Goal: Task Accomplishment & Management: Manage account settings

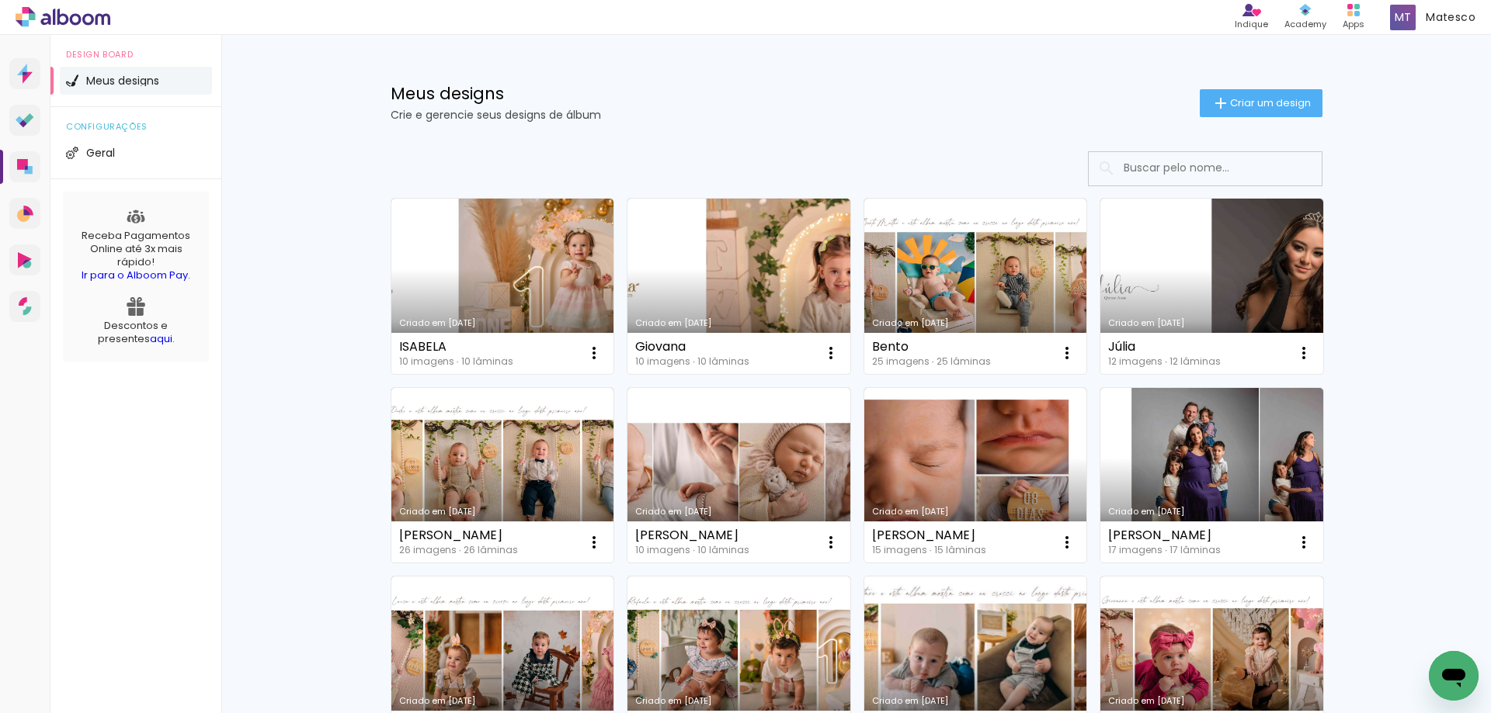
scroll to position [155, 0]
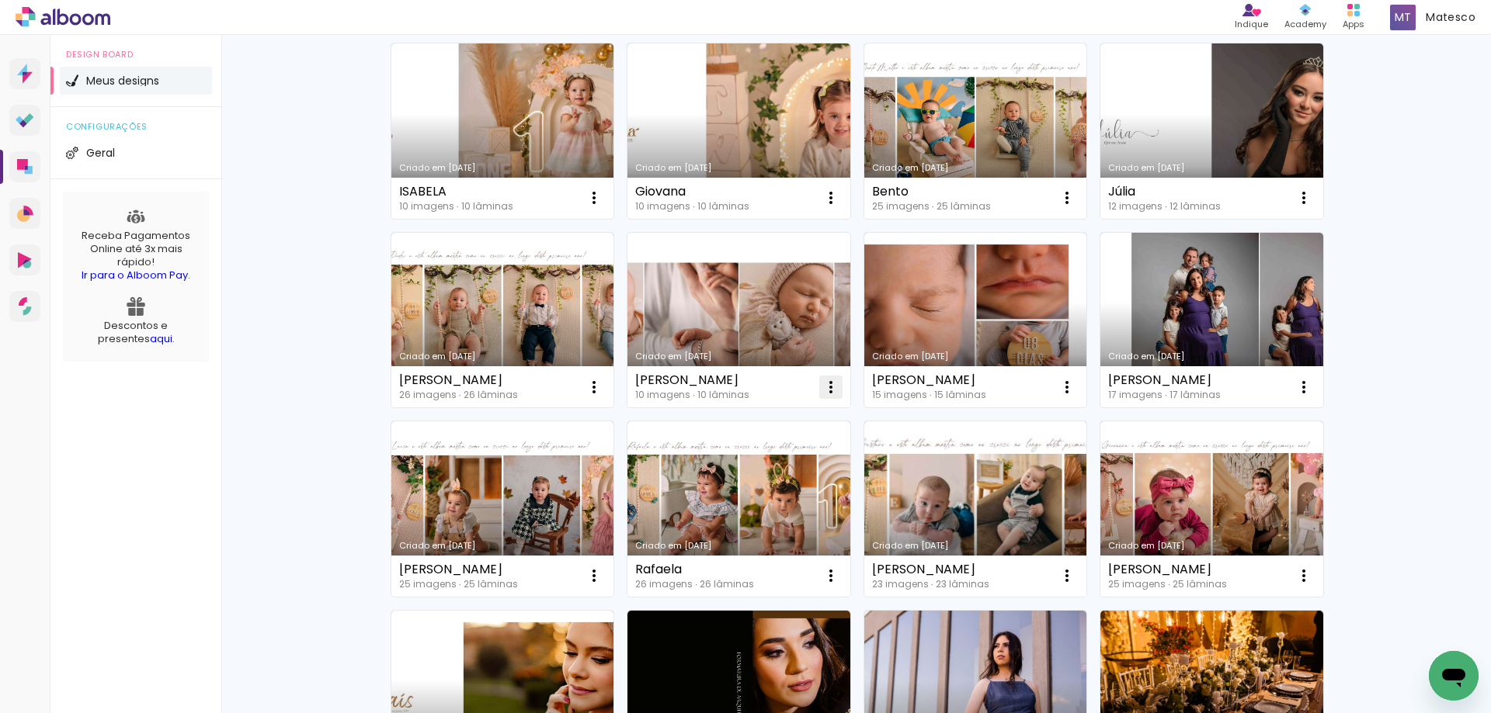
click at [824, 386] on iron-icon at bounding box center [830, 387] width 19 height 19
click at [770, 489] on paper-item "Excluir" at bounding box center [762, 489] width 153 height 31
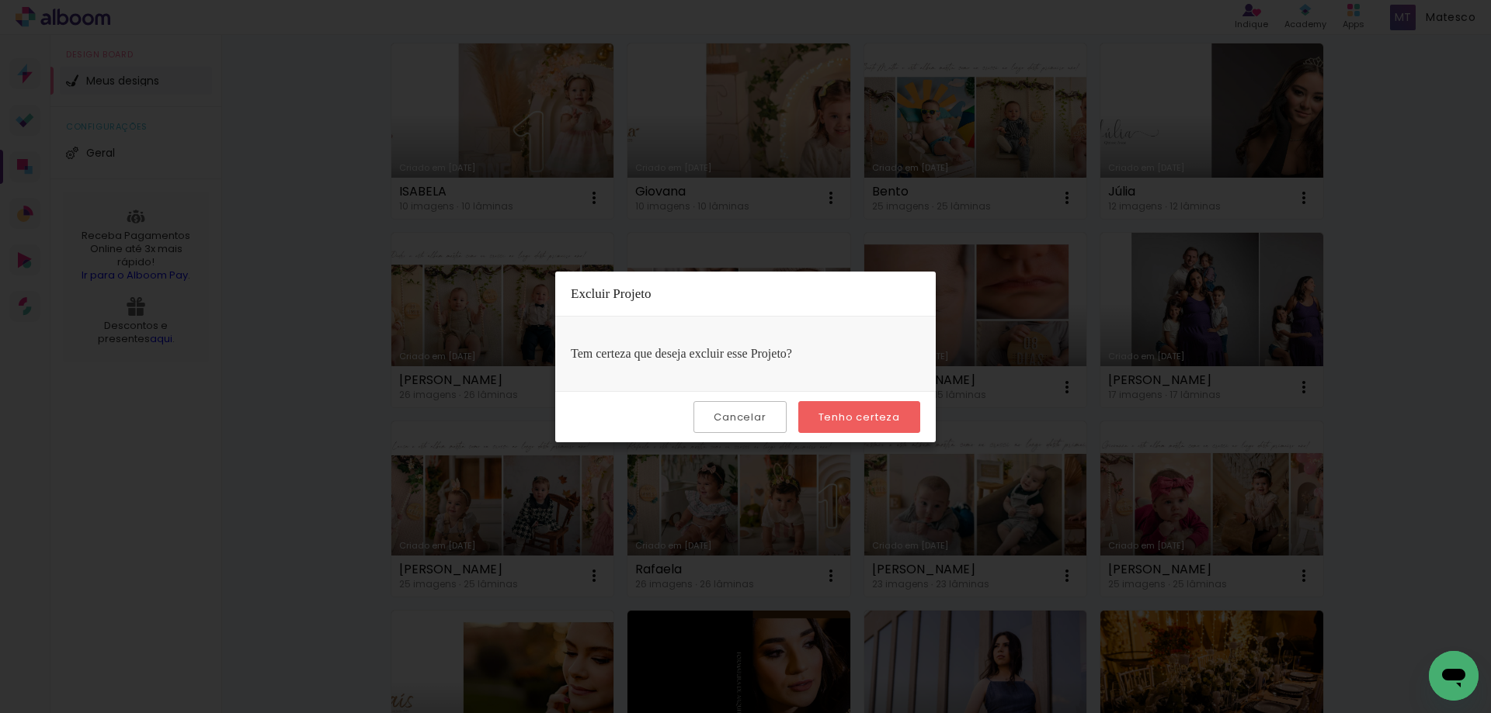
click at [0, 0] on slot "Tenho certeza" at bounding box center [0, 0] width 0 height 0
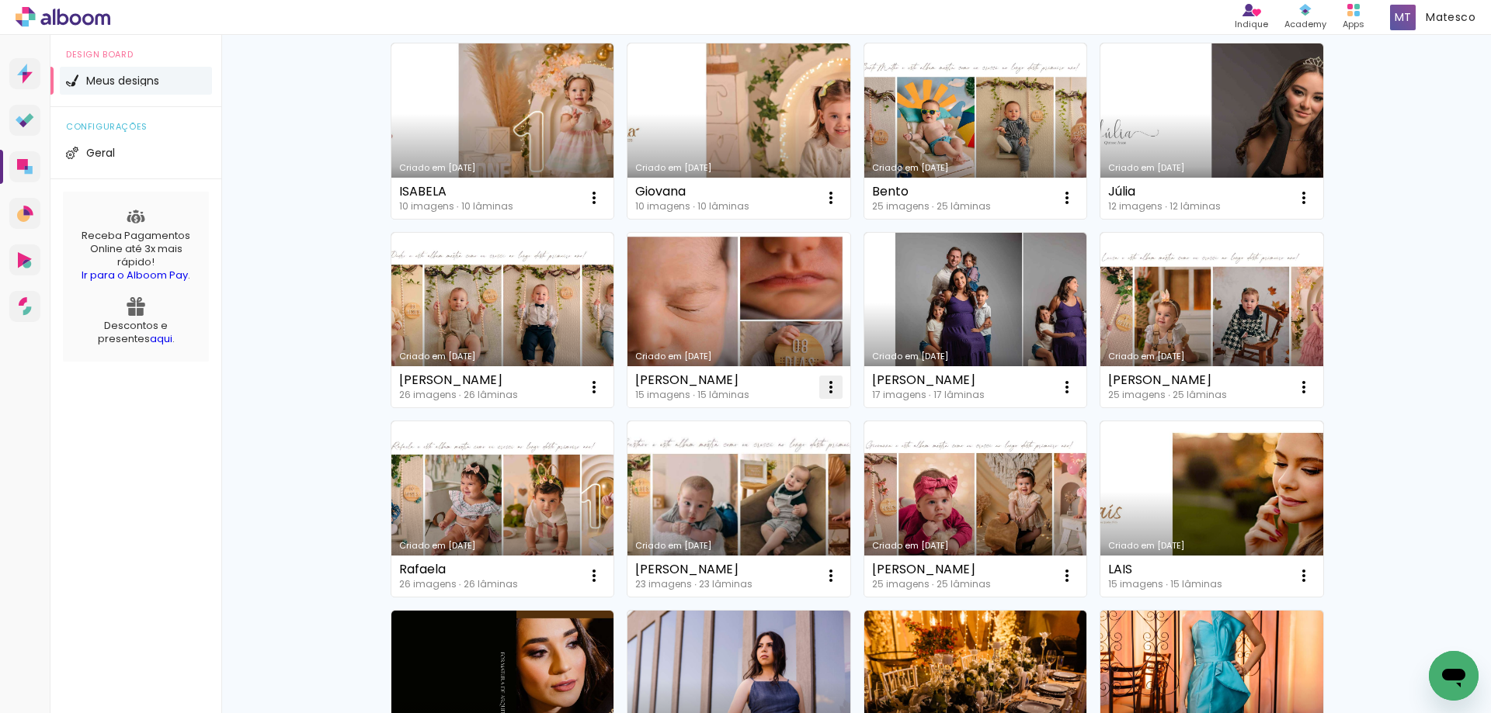
click at [828, 385] on iron-icon at bounding box center [830, 387] width 19 height 19
click at [789, 488] on paper-item "Excluir" at bounding box center [762, 489] width 153 height 31
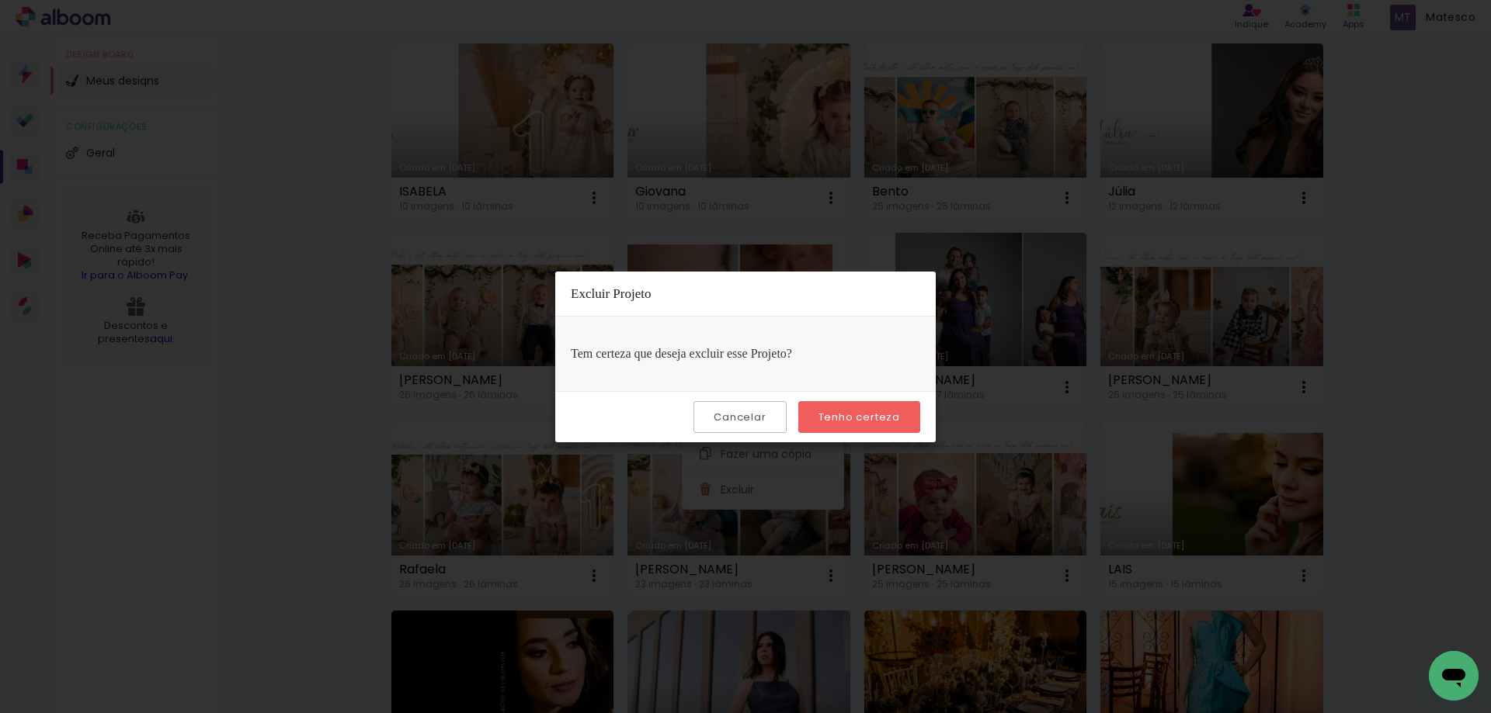
click at [0, 0] on slot "Tenho certeza" at bounding box center [0, 0] width 0 height 0
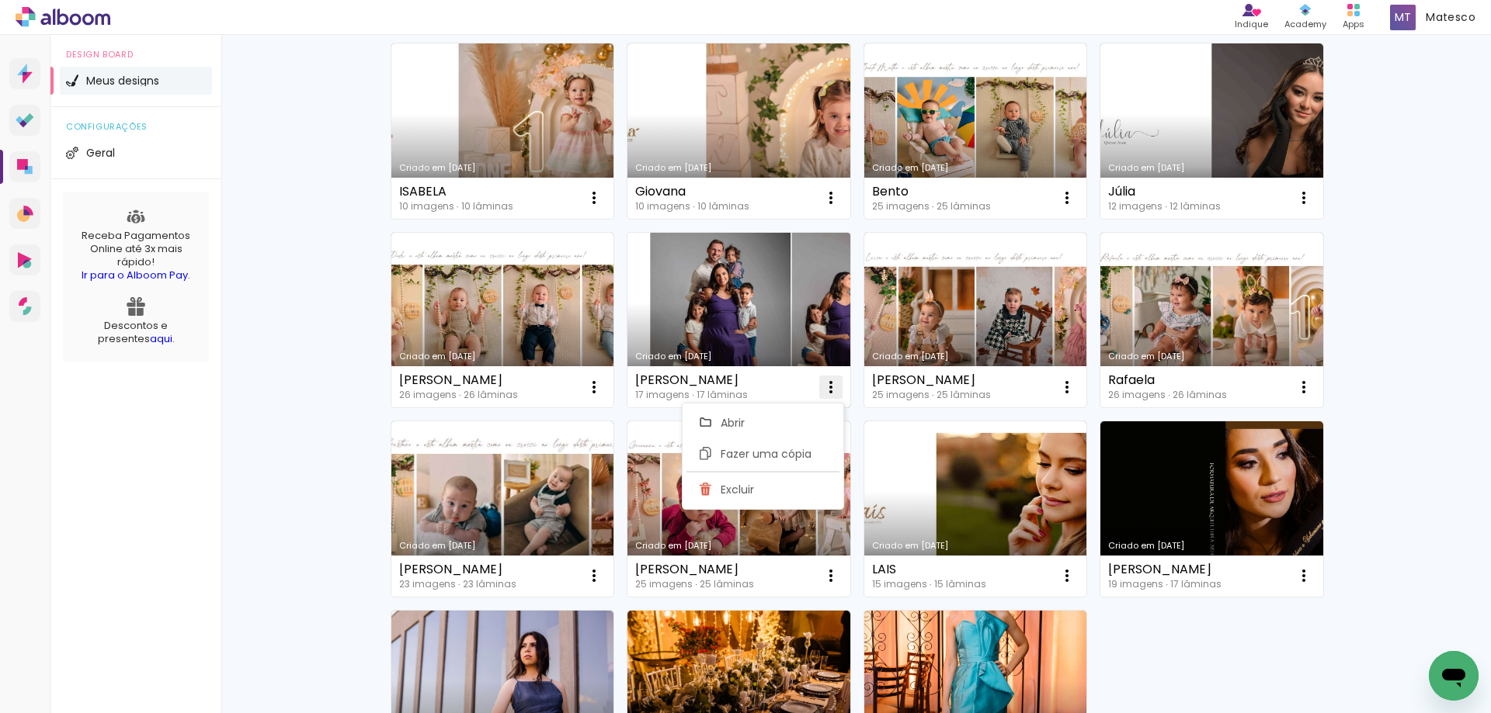
click at [823, 389] on iron-icon at bounding box center [830, 387] width 19 height 19
click at [827, 385] on iron-icon at bounding box center [830, 387] width 19 height 19
click at [779, 484] on paper-item "Excluir" at bounding box center [762, 489] width 153 height 31
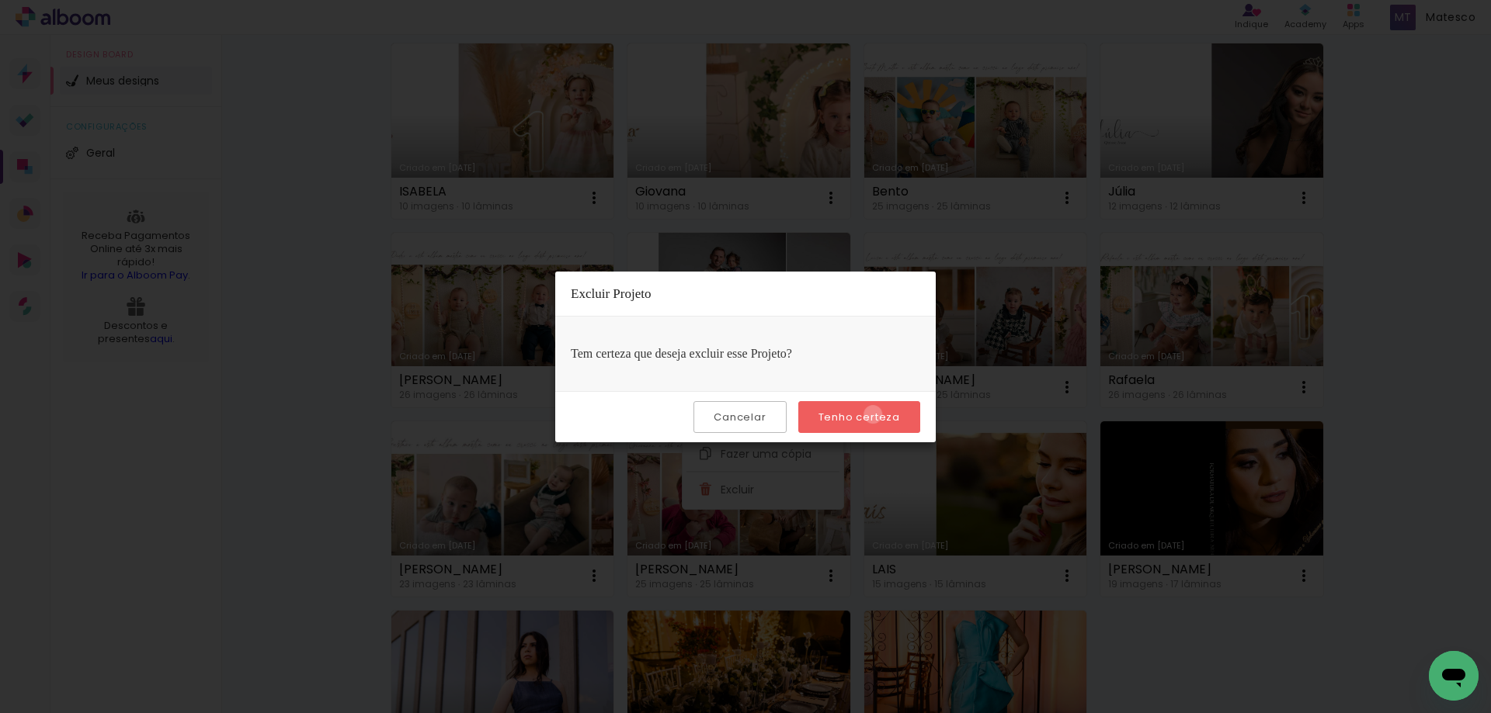
click at [0, 0] on slot "Tenho certeza" at bounding box center [0, 0] width 0 height 0
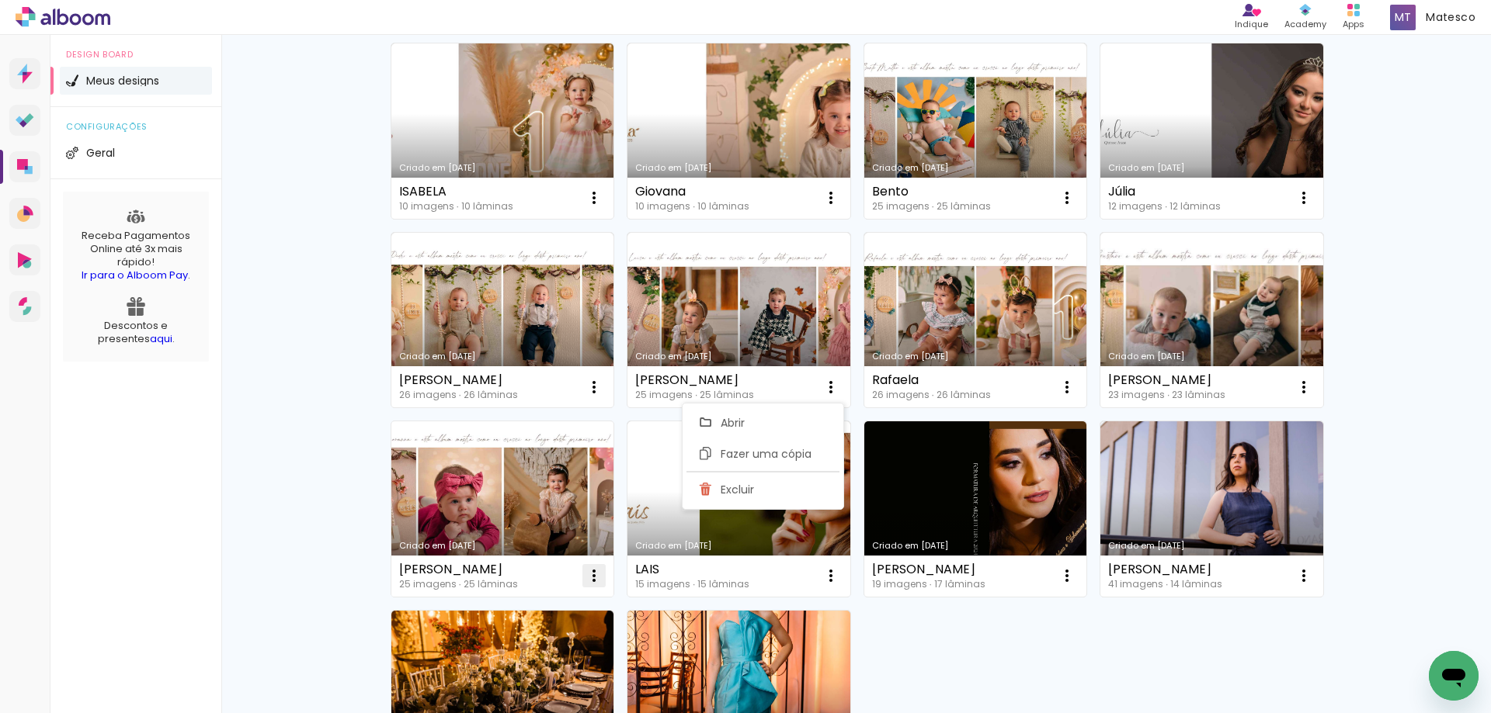
click at [588, 570] on iron-icon at bounding box center [594, 576] width 19 height 19
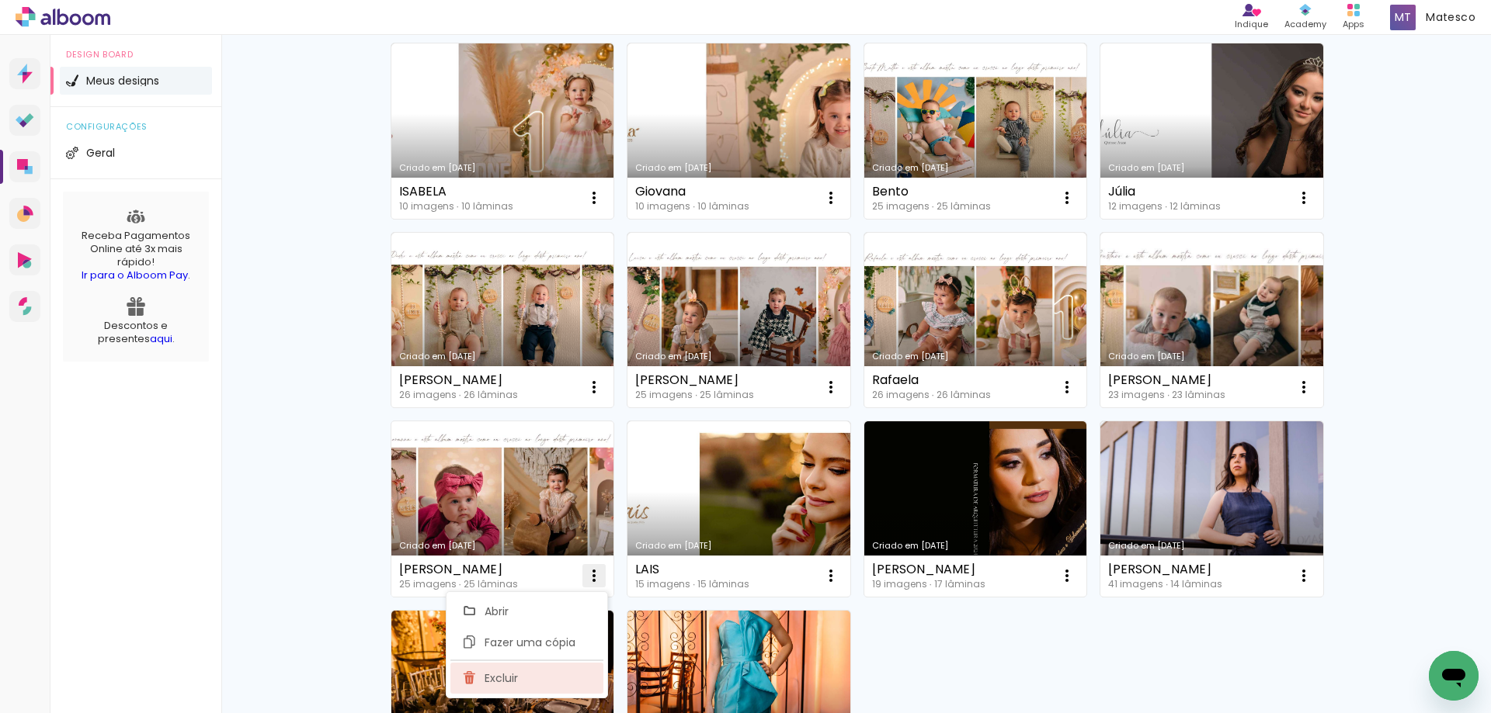
click at [533, 682] on paper-item "Excluir" at bounding box center [526, 678] width 153 height 31
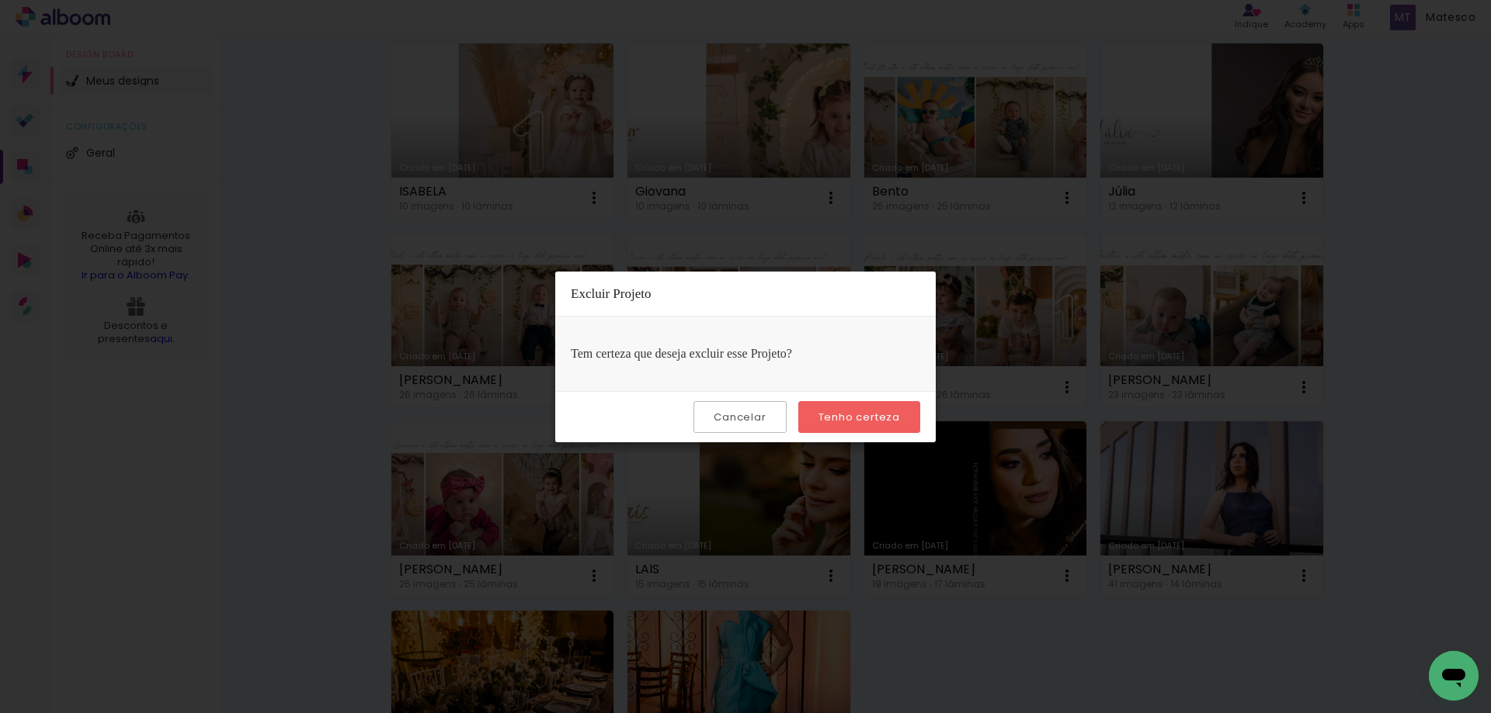
click at [0, 0] on slot "Tenho certeza" at bounding box center [0, 0] width 0 height 0
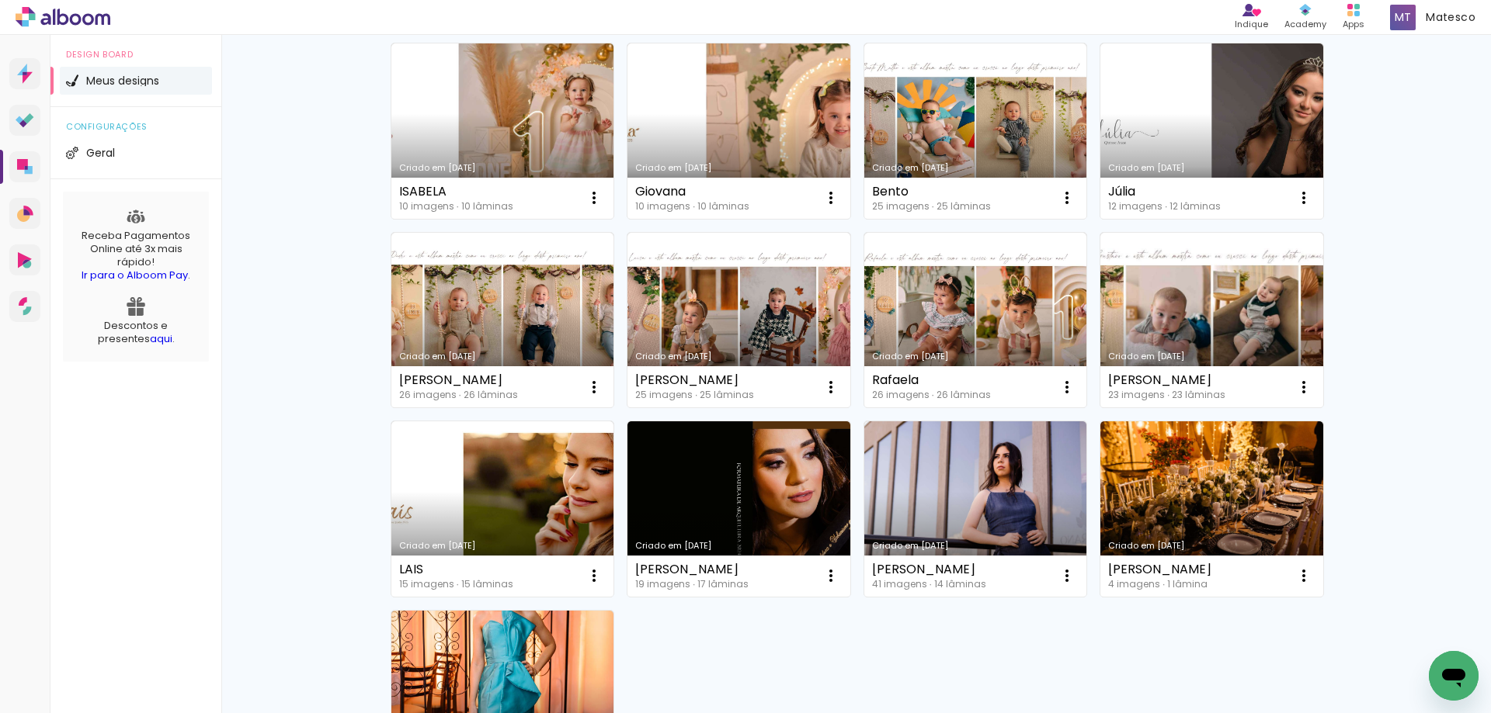
scroll to position [233, 0]
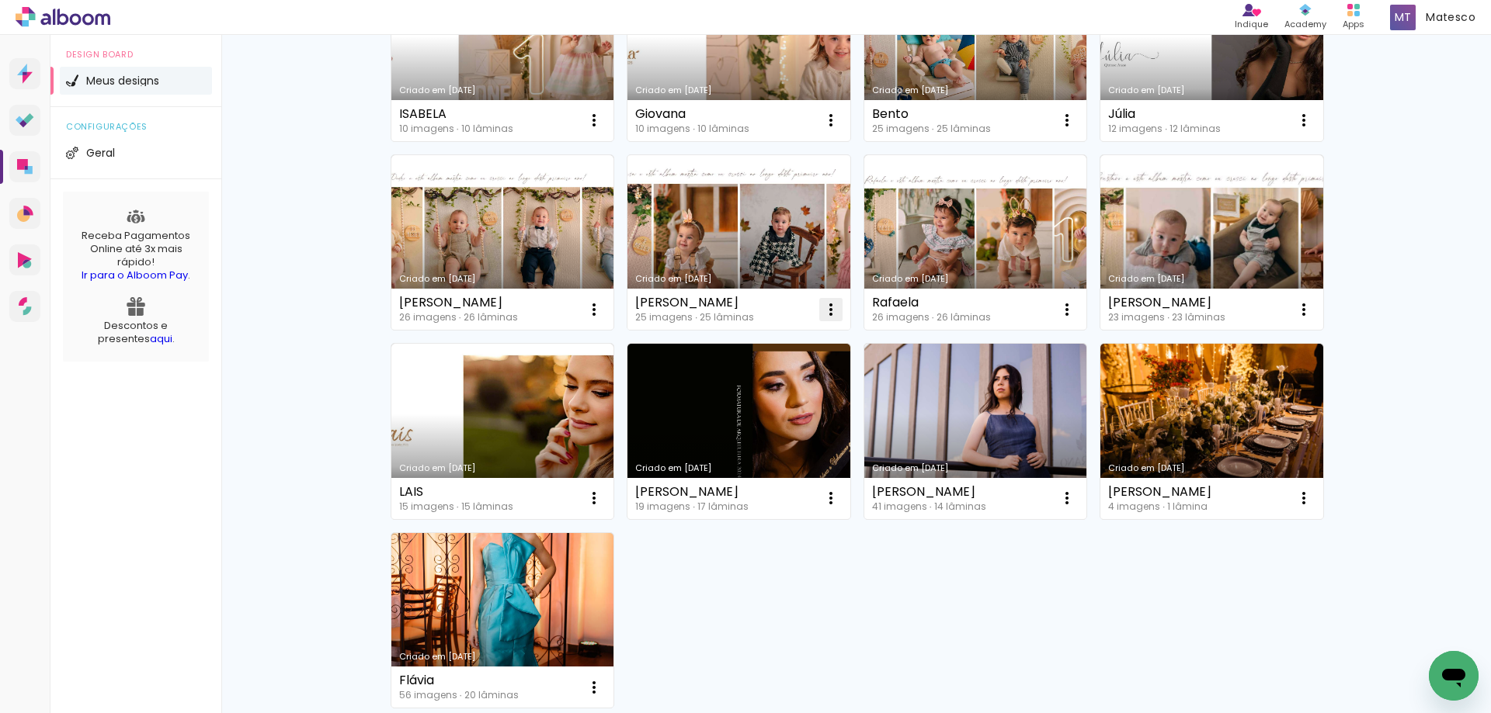
click at [821, 305] on iron-icon at bounding box center [830, 309] width 19 height 19
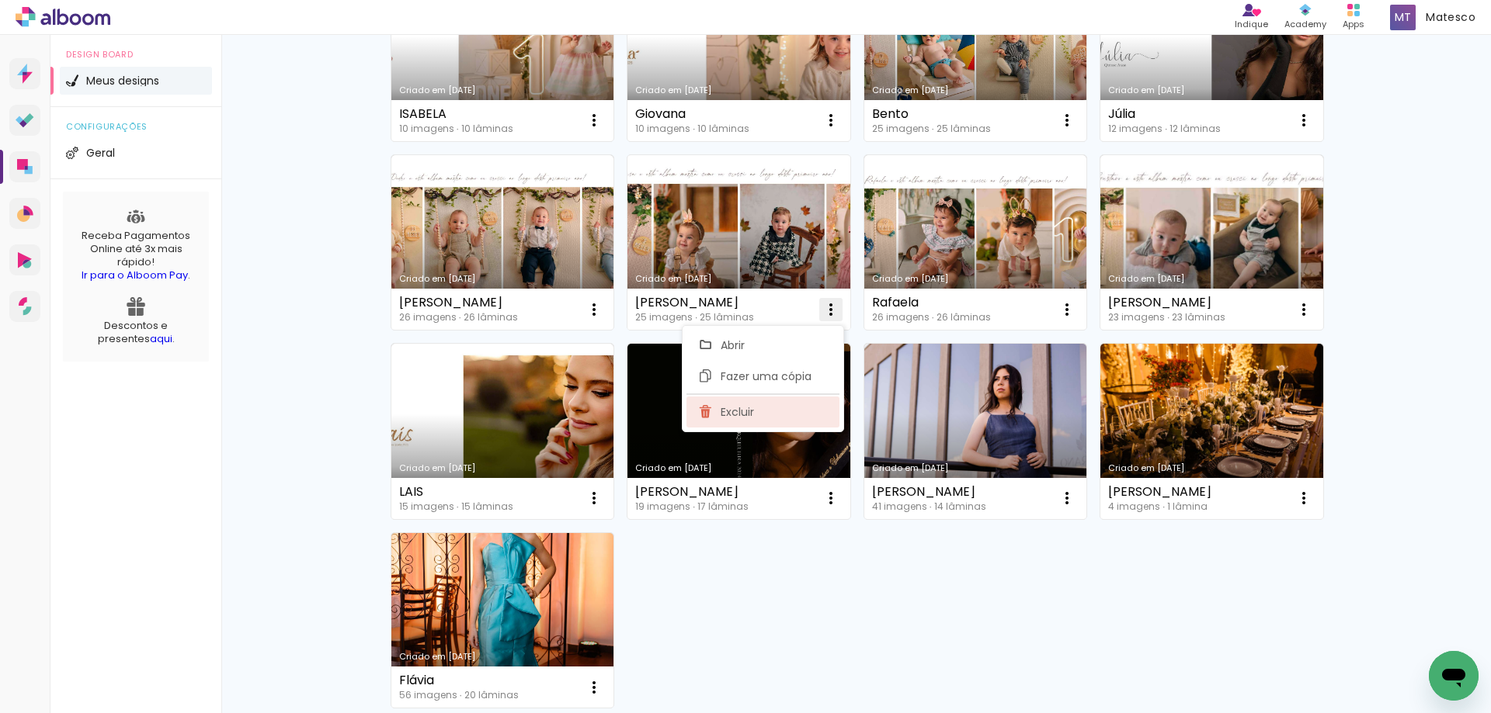
click at [804, 413] on paper-item "Excluir" at bounding box center [762, 412] width 153 height 31
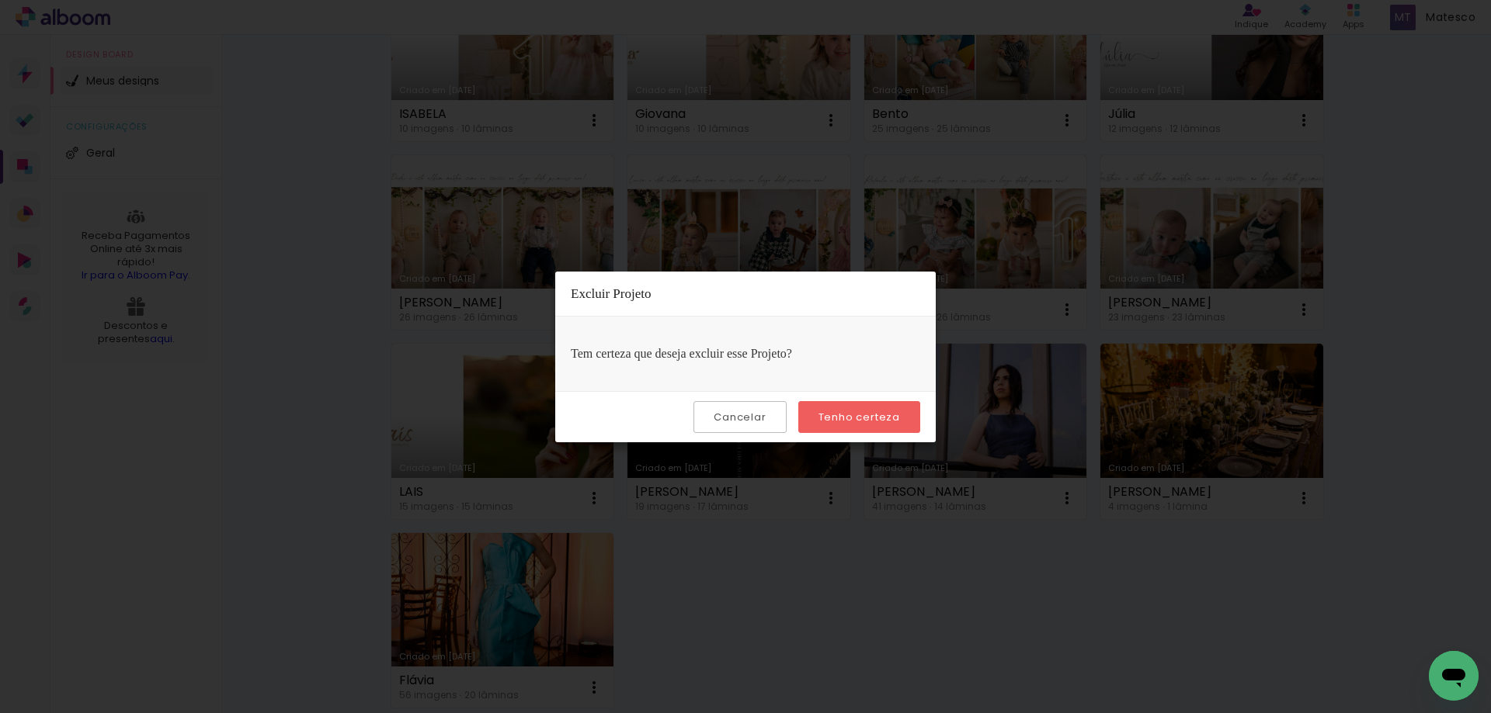
click at [854, 404] on paper-button "Tenho certeza" at bounding box center [859, 417] width 122 height 32
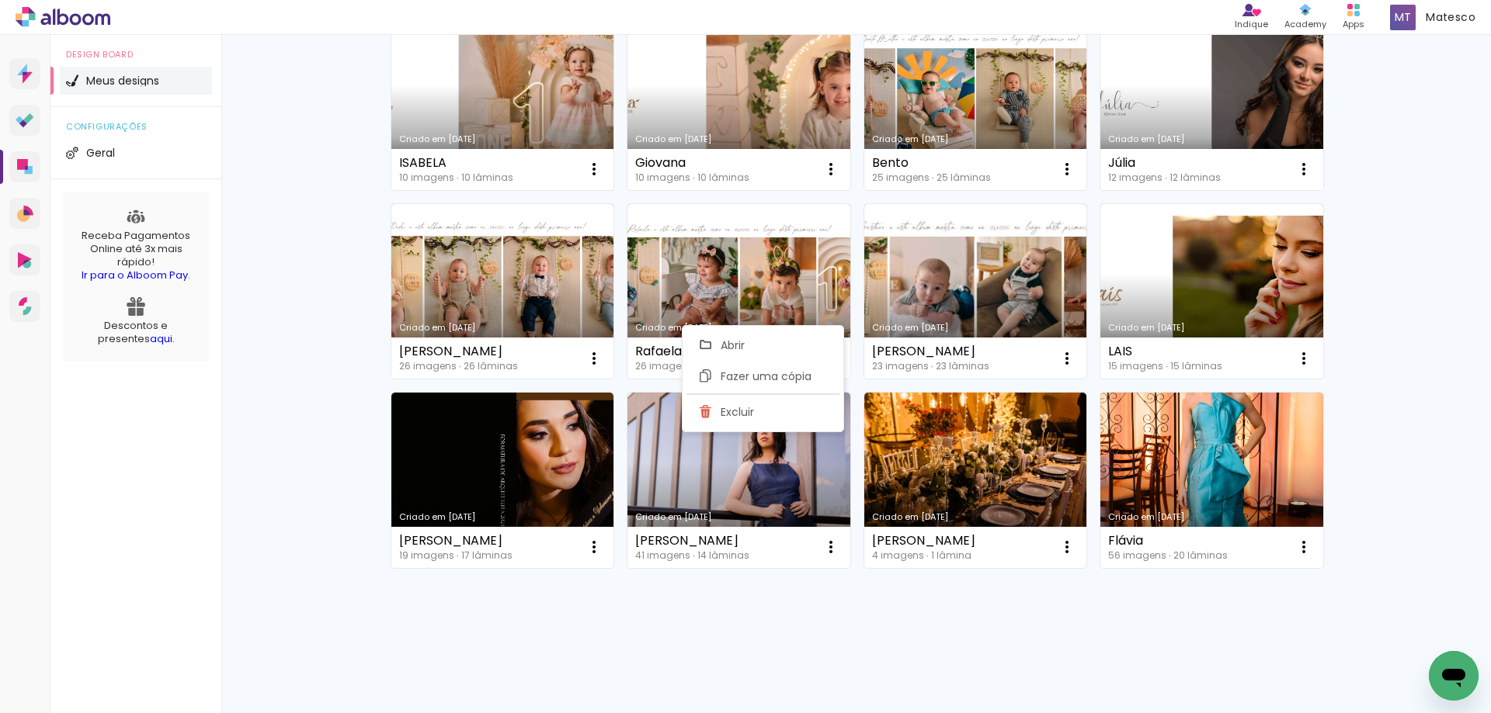
scroll to position [184, 0]
